Goal: Find specific page/section: Find specific page/section

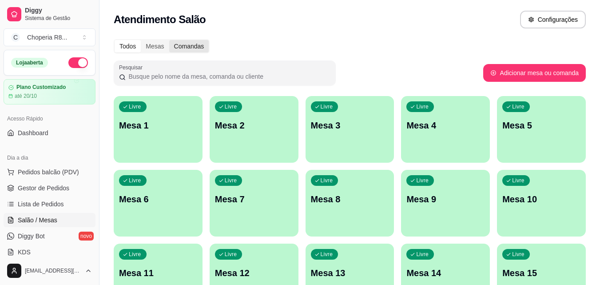
click at [182, 48] on div "Comandas" at bounding box center [189, 46] width 40 height 12
click at [169, 40] on input "Comandas" at bounding box center [169, 40] width 0 height 0
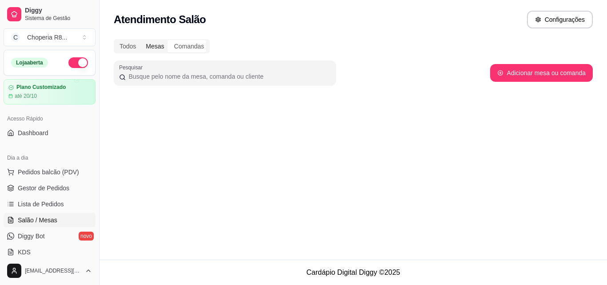
click at [157, 43] on div "Mesas" at bounding box center [155, 46] width 28 height 12
click at [141, 40] on input "Mesas" at bounding box center [141, 40] width 0 height 0
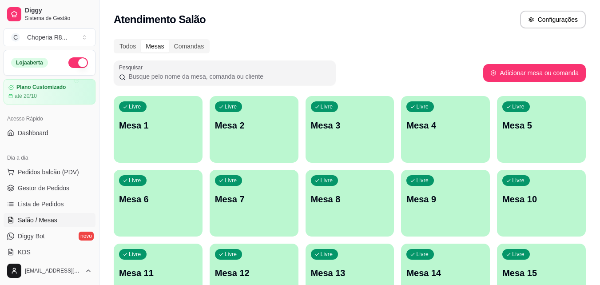
click at [131, 36] on div "Todos Mesas Comandas Pesquisar Adicionar mesa ou comanda Livre Mesa 1 Livre Mes…" at bounding box center [349, 214] width 500 height 361
click at [132, 44] on div "Todos" at bounding box center [128, 46] width 26 height 12
click at [115, 40] on input "Todos" at bounding box center [115, 40] width 0 height 0
click at [178, 41] on div "Comandas" at bounding box center [189, 46] width 40 height 12
click at [154, 42] on div "Mesas" at bounding box center [155, 46] width 28 height 12
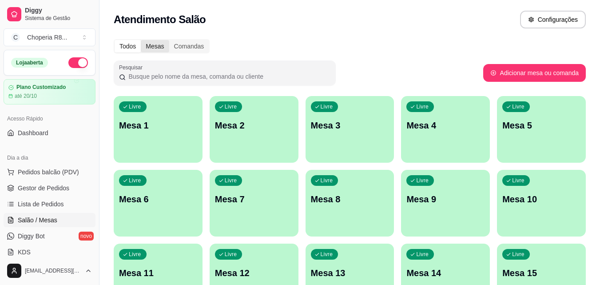
click at [141, 40] on input "Mesas" at bounding box center [141, 40] width 0 height 0
click at [178, 48] on div "Comandas" at bounding box center [189, 46] width 40 height 12
click at [169, 40] on input "Comandas" at bounding box center [169, 40] width 0 height 0
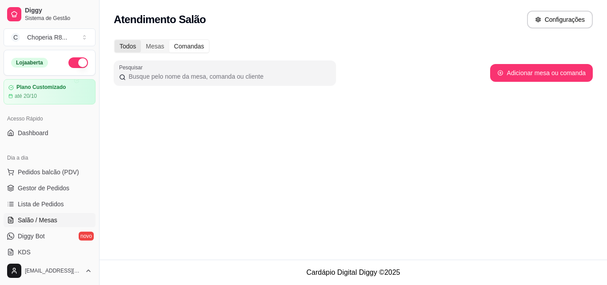
click at [136, 44] on div "Todos" at bounding box center [128, 46] width 26 height 12
click at [115, 40] on input "Todos" at bounding box center [115, 40] width 0 height 0
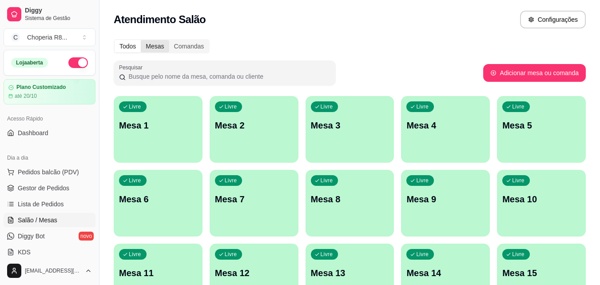
click at [151, 40] on div "Mesas" at bounding box center [155, 46] width 28 height 12
click at [141, 40] on input "Mesas" at bounding box center [141, 40] width 0 height 0
click at [181, 46] on div "Comandas" at bounding box center [189, 46] width 40 height 12
click at [169, 40] on input "Comandas" at bounding box center [169, 40] width 0 height 0
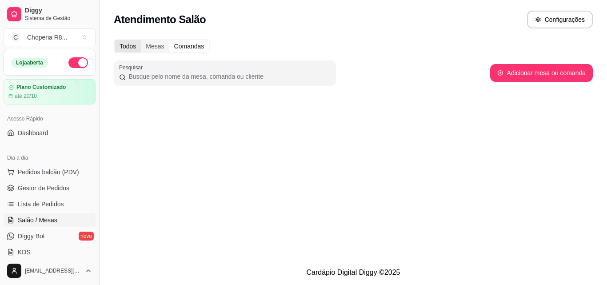
click at [127, 47] on div "Todos" at bounding box center [128, 46] width 26 height 12
click at [115, 40] on input "Todos" at bounding box center [115, 40] width 0 height 0
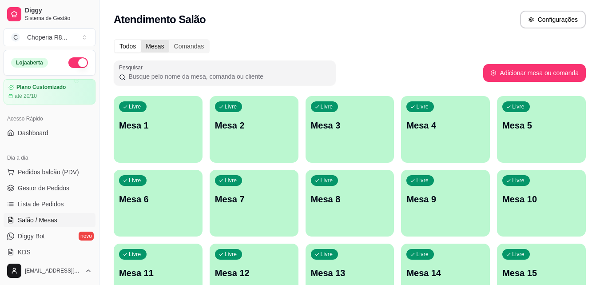
click at [153, 47] on div "Mesas" at bounding box center [155, 46] width 28 height 12
click at [141, 40] on input "Mesas" at bounding box center [141, 40] width 0 height 0
click at [177, 43] on div "Comandas" at bounding box center [189, 46] width 40 height 12
click at [169, 40] on input "Comandas" at bounding box center [169, 40] width 0 height 0
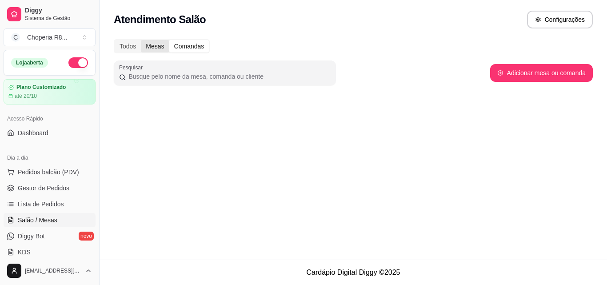
click at [155, 41] on div "Mesas" at bounding box center [155, 46] width 28 height 12
click at [141, 40] on input "Mesas" at bounding box center [141, 40] width 0 height 0
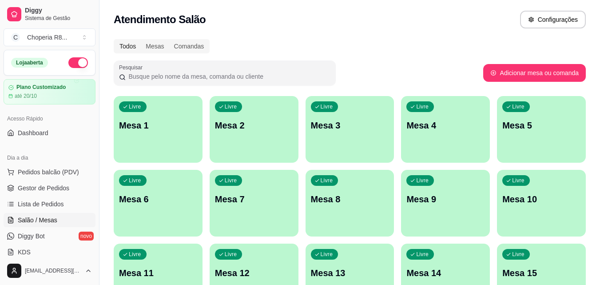
click at [135, 44] on div "Todos" at bounding box center [128, 46] width 26 height 12
click at [115, 40] on input "Todos" at bounding box center [115, 40] width 0 height 0
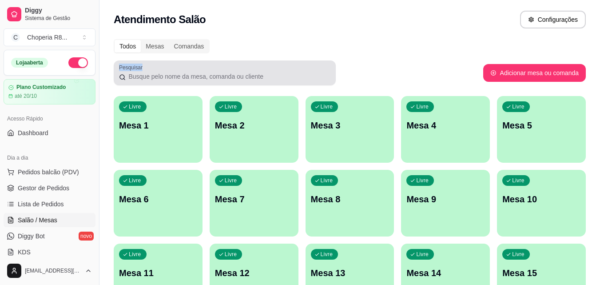
drag, startPoint x: 120, startPoint y: 67, endPoint x: 263, endPoint y: 84, distance: 144.0
click at [263, 84] on div "Pesquisar" at bounding box center [225, 72] width 222 height 25
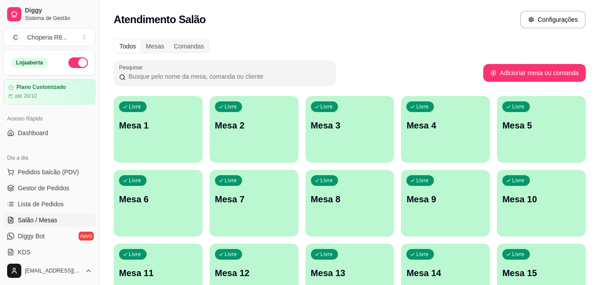
click at [290, 32] on div "Atendimento Salão Configurações" at bounding box center [349, 17] width 500 height 34
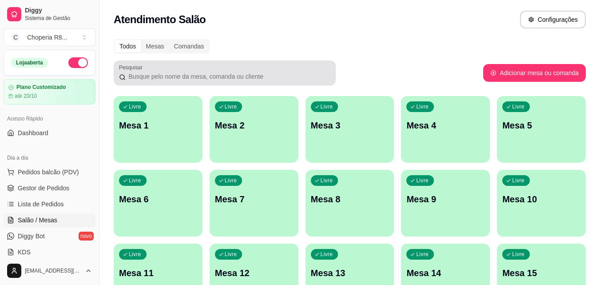
drag, startPoint x: 115, startPoint y: 67, endPoint x: 177, endPoint y: 79, distance: 62.5
click at [177, 79] on div "Pesquisar" at bounding box center [225, 72] width 222 height 25
drag, startPoint x: 115, startPoint y: 64, endPoint x: 232, endPoint y: 76, distance: 117.4
click at [160, 67] on div "Pesquisar" at bounding box center [225, 72] width 222 height 25
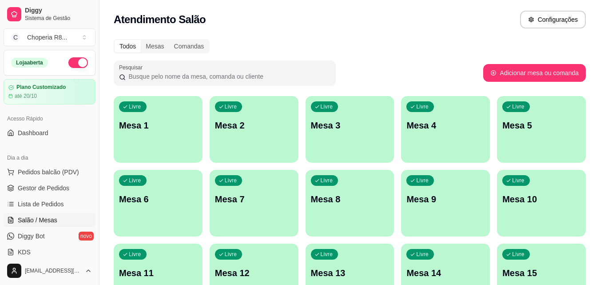
drag, startPoint x: 266, startPoint y: 72, endPoint x: 123, endPoint y: 66, distance: 143.1
click at [123, 66] on div "Pesquisar" at bounding box center [225, 72] width 222 height 25
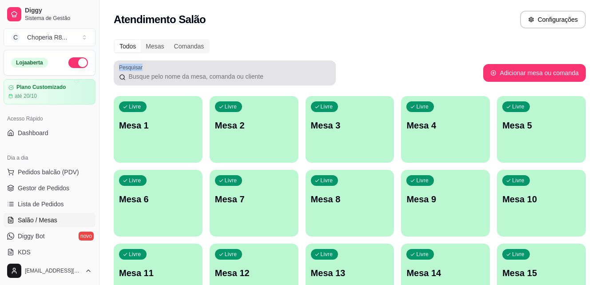
drag, startPoint x: 119, startPoint y: 66, endPoint x: 274, endPoint y: 78, distance: 155.0
click at [274, 78] on div "Pesquisar" at bounding box center [225, 72] width 222 height 25
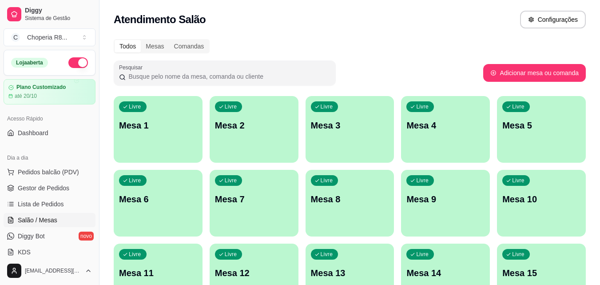
click at [274, 78] on input "Pesquisar" at bounding box center [228, 76] width 205 height 9
drag, startPoint x: 274, startPoint y: 78, endPoint x: 169, endPoint y: 65, distance: 105.6
click at [169, 65] on div at bounding box center [224, 73] width 211 height 18
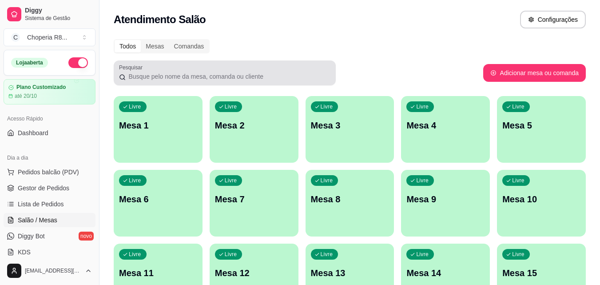
click at [121, 66] on label "Pesquisar" at bounding box center [132, 67] width 27 height 8
click at [126, 72] on input "Pesquisar" at bounding box center [228, 76] width 205 height 9
drag, startPoint x: 119, startPoint y: 66, endPoint x: 260, endPoint y: 84, distance: 142.4
click at [260, 84] on div "Pesquisar" at bounding box center [225, 72] width 222 height 25
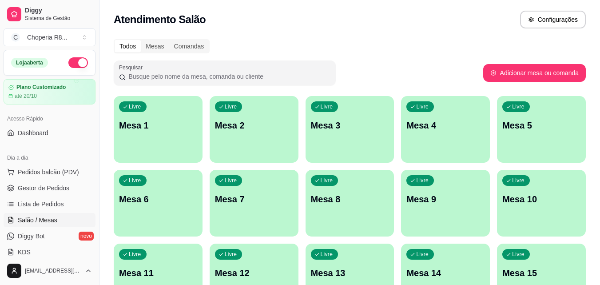
drag, startPoint x: 263, startPoint y: 75, endPoint x: 124, endPoint y: 67, distance: 139.2
click at [124, 67] on div "Pesquisar" at bounding box center [225, 72] width 222 height 25
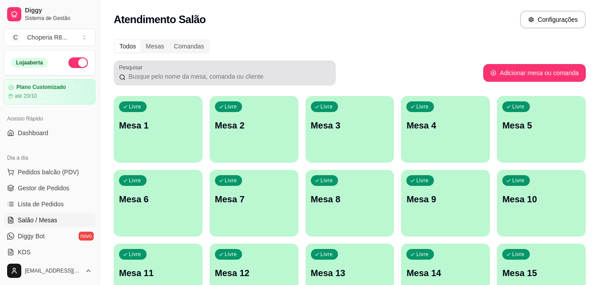
click at [120, 65] on div "Pesquisar" at bounding box center [225, 72] width 222 height 25
click at [120, 64] on label "Pesquisar" at bounding box center [132, 67] width 27 height 8
click at [126, 72] on input "Pesquisar" at bounding box center [228, 76] width 205 height 9
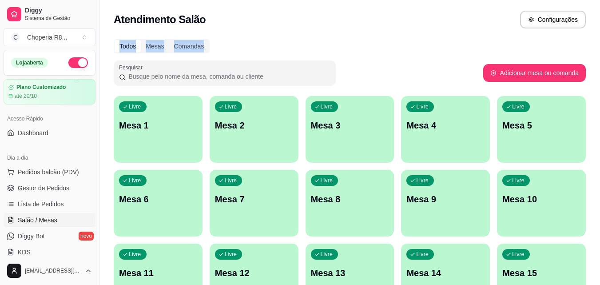
drag, startPoint x: 119, startPoint y: 64, endPoint x: 259, endPoint y: 33, distance: 143.3
click at [259, 33] on div "Atendimento Salão Configurações Todos Mesas Comandas Pesquisar Adicionar mesa o…" at bounding box center [349, 197] width 500 height 394
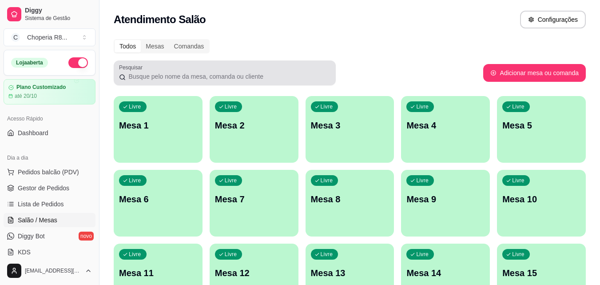
click at [270, 65] on div at bounding box center [224, 73] width 211 height 18
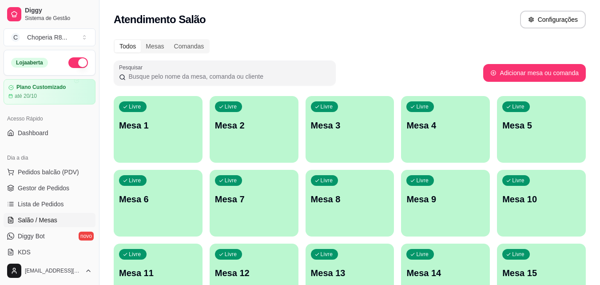
drag, startPoint x: 262, startPoint y: 76, endPoint x: 129, endPoint y: 59, distance: 133.4
click at [137, 61] on div "Pesquisar" at bounding box center [225, 72] width 222 height 25
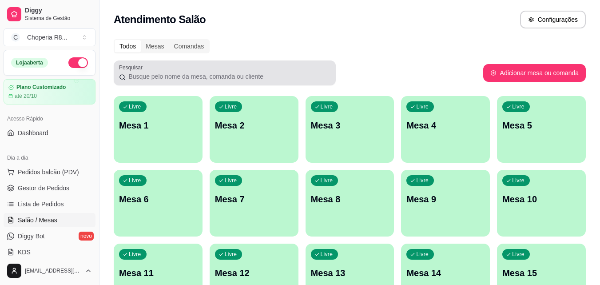
drag, startPoint x: 118, startPoint y: 65, endPoint x: 129, endPoint y: 67, distance: 11.4
click at [130, 67] on div "Pesquisar" at bounding box center [225, 72] width 222 height 25
drag, startPoint x: 118, startPoint y: 64, endPoint x: 161, endPoint y: 75, distance: 44.4
click at [161, 75] on div "Pesquisar" at bounding box center [225, 72] width 222 height 25
click at [115, 67] on div "Pesquisar" at bounding box center [225, 72] width 222 height 25
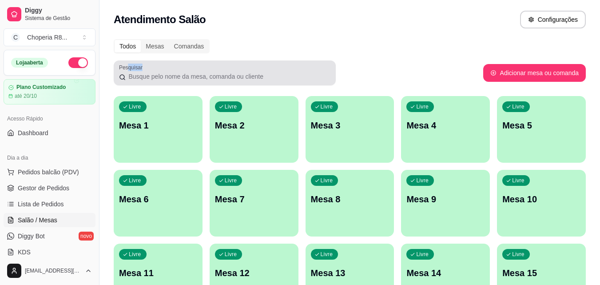
drag, startPoint x: 114, startPoint y: 65, endPoint x: 127, endPoint y: 65, distance: 13.3
click at [127, 65] on div "Pesquisar" at bounding box center [225, 72] width 222 height 25
drag, startPoint x: 118, startPoint y: 64, endPoint x: 139, endPoint y: 69, distance: 21.3
click at [139, 69] on div "Pesquisar" at bounding box center [225, 72] width 222 height 25
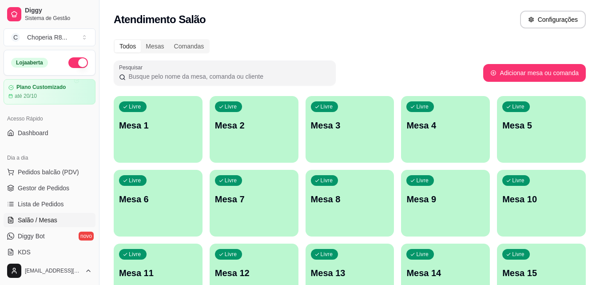
drag, startPoint x: 262, startPoint y: 75, endPoint x: 126, endPoint y: 67, distance: 136.5
click at [126, 67] on div "Pesquisar" at bounding box center [225, 72] width 222 height 25
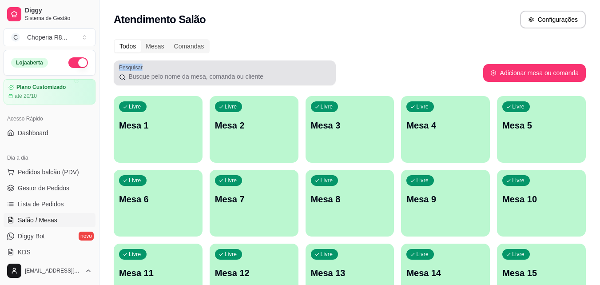
drag, startPoint x: 117, startPoint y: 65, endPoint x: 119, endPoint y: 71, distance: 6.2
click at [119, 71] on div "Pesquisar" at bounding box center [225, 72] width 222 height 25
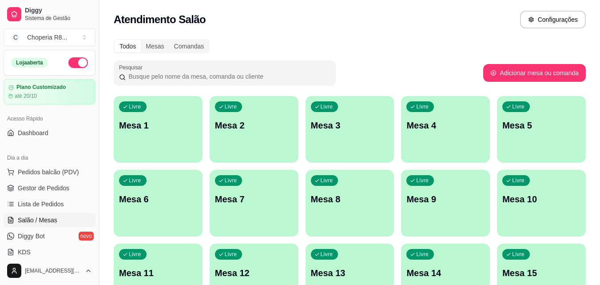
drag, startPoint x: 262, startPoint y: 77, endPoint x: 189, endPoint y: 67, distance: 74.0
click at [189, 67] on div at bounding box center [224, 73] width 211 height 18
click at [265, 73] on input "Pesquisar" at bounding box center [228, 76] width 205 height 9
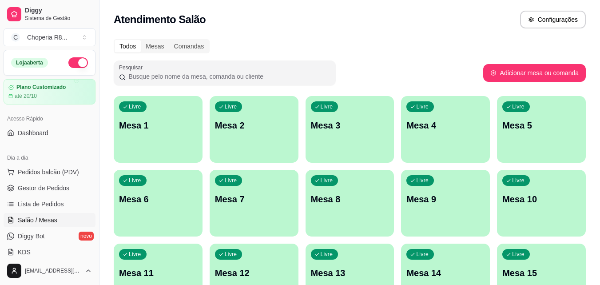
click at [265, 73] on input "Pesquisar" at bounding box center [228, 76] width 205 height 9
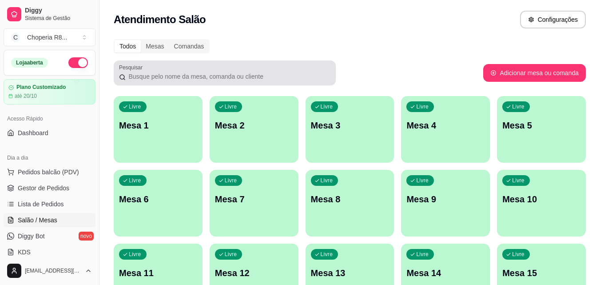
drag, startPoint x: 118, startPoint y: 64, endPoint x: 402, endPoint y: 33, distance: 285.9
click at [402, 33] on div "Atendimento Salão Configurações" at bounding box center [349, 17] width 500 height 34
drag, startPoint x: 118, startPoint y: 68, endPoint x: 123, endPoint y: 63, distance: 7.2
click at [123, 63] on div "Pesquisar" at bounding box center [225, 72] width 222 height 25
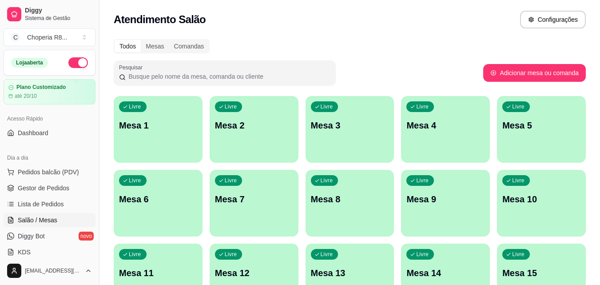
click at [123, 63] on div "Pesquisar" at bounding box center [225, 72] width 222 height 25
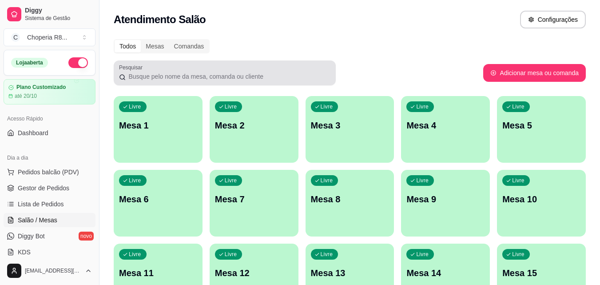
drag, startPoint x: 118, startPoint y: 63, endPoint x: 151, endPoint y: 67, distance: 34.0
click at [151, 67] on div "Pesquisar" at bounding box center [225, 72] width 222 height 25
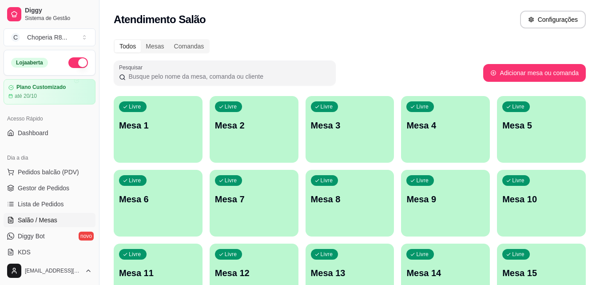
click at [166, 83] on div "Pesquisar" at bounding box center [225, 72] width 222 height 25
click at [165, 77] on input "Pesquisar" at bounding box center [228, 76] width 205 height 9
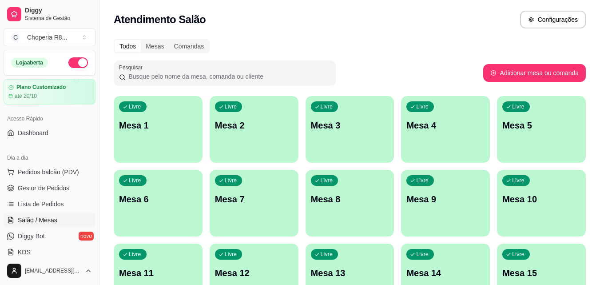
click at [165, 77] on input "Pesquisar" at bounding box center [228, 76] width 205 height 9
drag, startPoint x: 268, startPoint y: 73, endPoint x: 190, endPoint y: 68, distance: 77.8
click at [190, 68] on div at bounding box center [224, 73] width 211 height 18
click at [190, 74] on input "Pesquisar" at bounding box center [228, 76] width 205 height 9
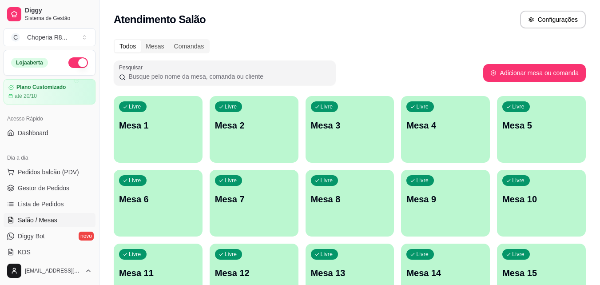
click at [190, 74] on input "Pesquisar" at bounding box center [228, 76] width 205 height 9
drag, startPoint x: 173, startPoint y: 75, endPoint x: 139, endPoint y: 73, distance: 34.2
click at [139, 73] on input "Pesquisar" at bounding box center [228, 76] width 205 height 9
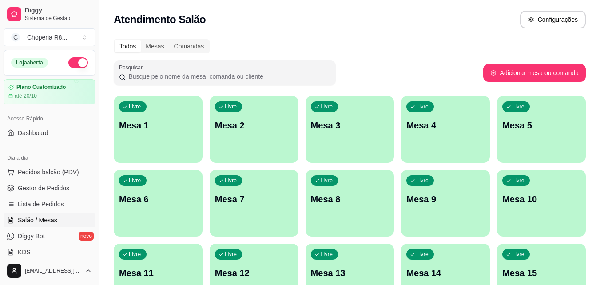
click at [139, 73] on input "Pesquisar" at bounding box center [228, 76] width 205 height 9
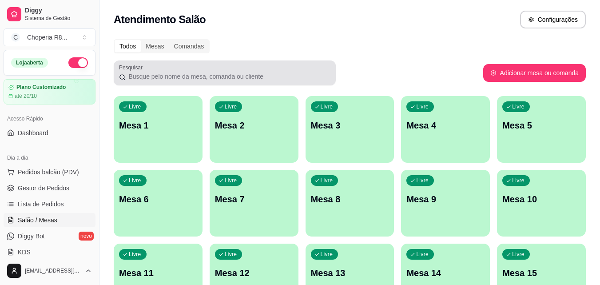
click at [129, 69] on label "Pesquisar" at bounding box center [132, 67] width 27 height 8
click at [129, 72] on input "Pesquisar" at bounding box center [228, 76] width 205 height 9
click at [129, 69] on label "Pesquisar" at bounding box center [132, 67] width 27 height 8
click at [129, 72] on input "Pesquisar" at bounding box center [228, 76] width 205 height 9
click at [126, 67] on label "Pesquisar" at bounding box center [132, 67] width 27 height 8
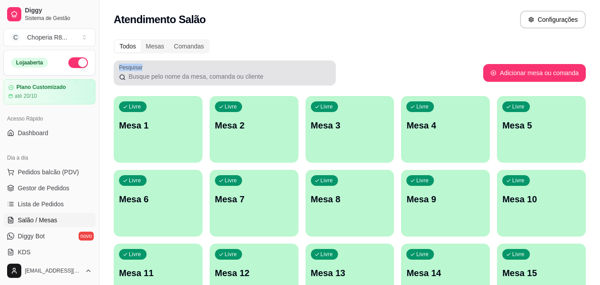
click at [126, 72] on input "Pesquisar" at bounding box center [228, 76] width 205 height 9
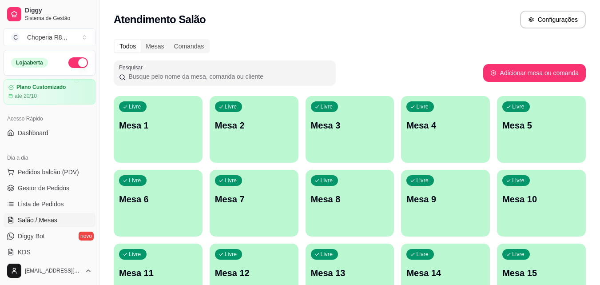
click at [115, 66] on div "Pesquisar" at bounding box center [225, 72] width 222 height 25
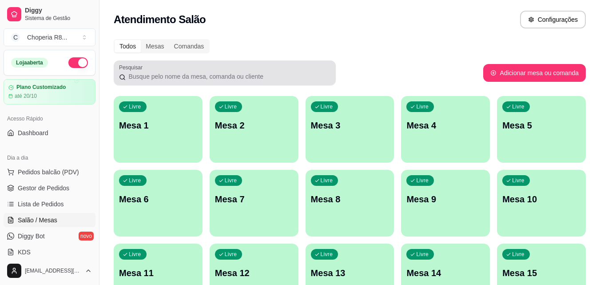
drag, startPoint x: 115, startPoint y: 66, endPoint x: 126, endPoint y: 66, distance: 10.2
click at [123, 66] on div "Pesquisar" at bounding box center [225, 72] width 222 height 25
drag, startPoint x: 126, startPoint y: 66, endPoint x: 139, endPoint y: 71, distance: 14.2
click at [138, 71] on label "Pesquisar" at bounding box center [132, 67] width 27 height 8
click at [178, 77] on input "Pesquisar" at bounding box center [228, 76] width 205 height 9
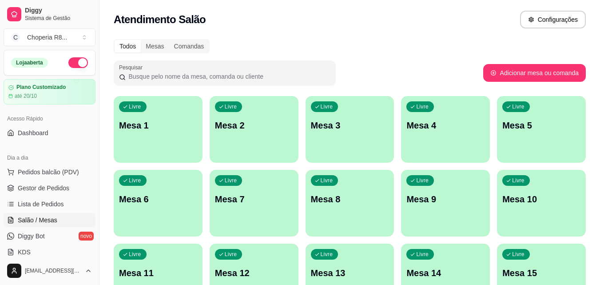
click at [178, 77] on input "Pesquisar" at bounding box center [228, 76] width 205 height 9
drag, startPoint x: 241, startPoint y: 74, endPoint x: 157, endPoint y: 63, distance: 85.1
click at [157, 63] on div "Pesquisar" at bounding box center [225, 72] width 222 height 25
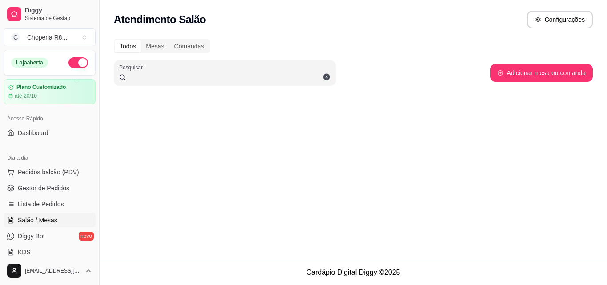
scroll to position [0, 4132]
click at [327, 74] on icon at bounding box center [326, 77] width 8 height 8
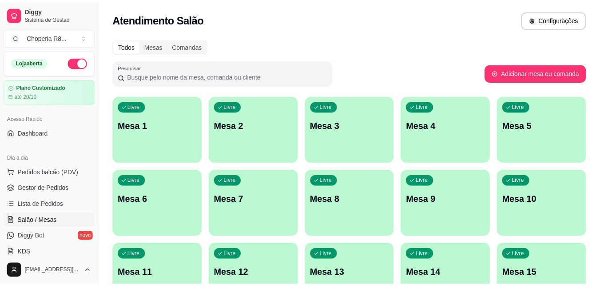
scroll to position [0, 0]
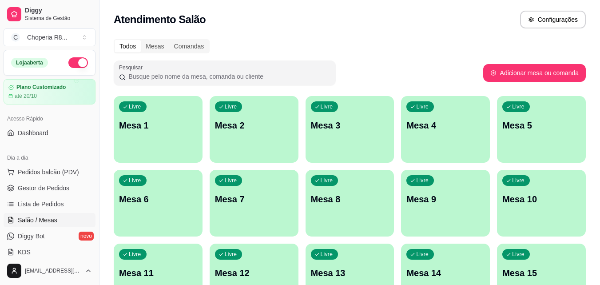
drag, startPoint x: 325, startPoint y: 75, endPoint x: 376, endPoint y: 80, distance: 50.9
click at [376, 80] on div "Pesquisar" at bounding box center [298, 72] width 369 height 25
drag, startPoint x: 376, startPoint y: 80, endPoint x: 433, endPoint y: 26, distance: 78.2
click at [431, 35] on div "Todos Mesas Comandas Pesquisar Adicionar mesa ou comanda Livre Mesa 1 Livre Mes…" at bounding box center [349, 214] width 500 height 361
